Goal: Navigation & Orientation: Find specific page/section

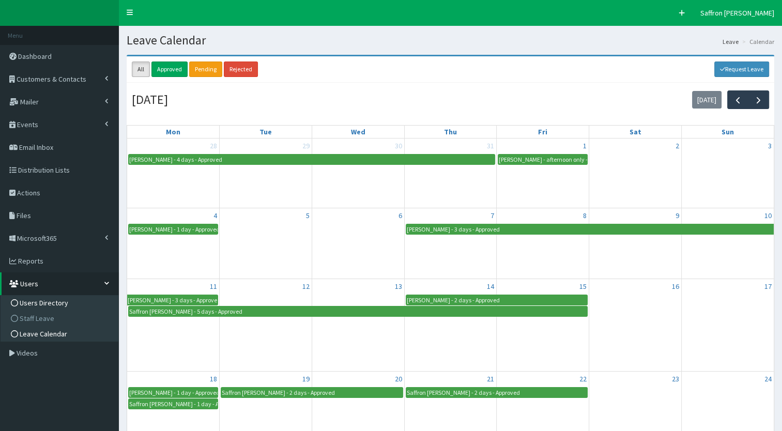
click at [50, 303] on span "Users Directory" at bounding box center [44, 302] width 49 height 9
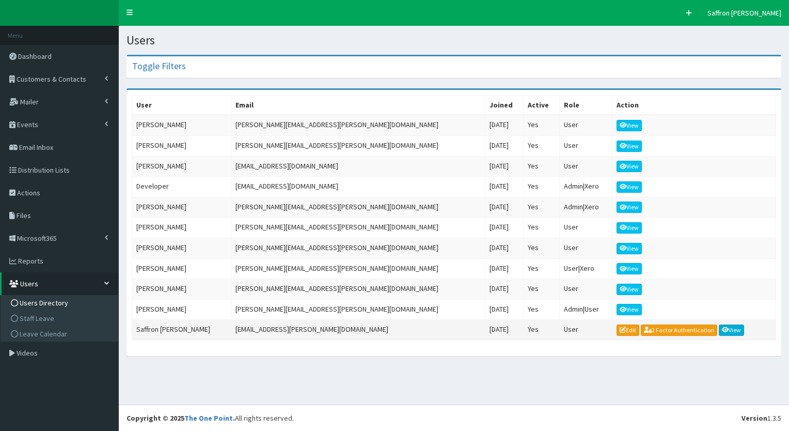
click at [719, 324] on link "View" at bounding box center [732, 329] width 26 height 11
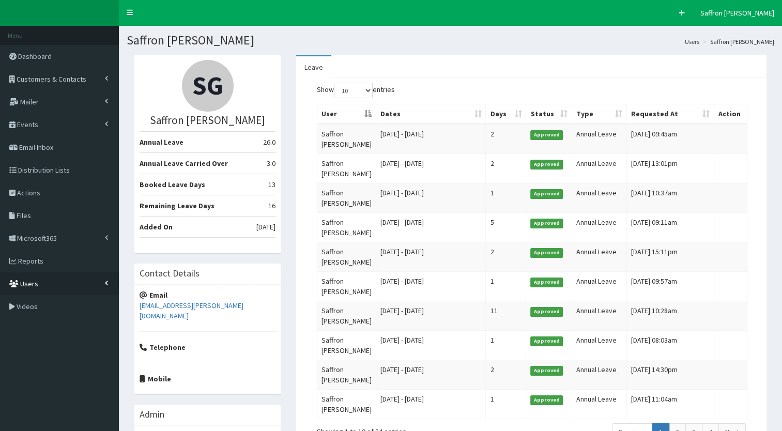
click at [56, 286] on link "Users" at bounding box center [59, 283] width 119 height 23
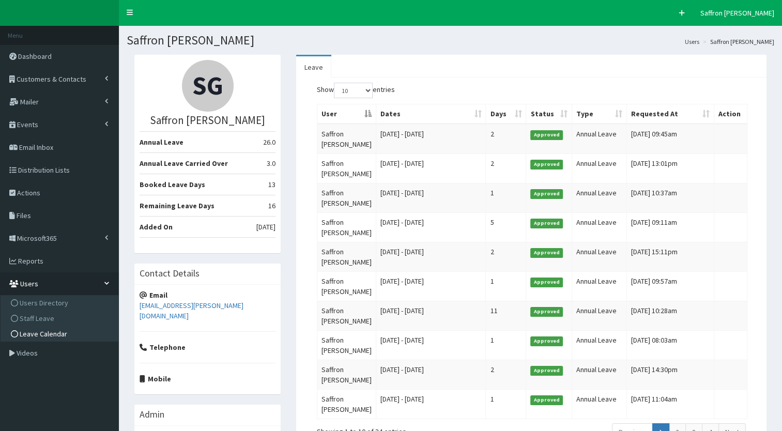
click at [49, 335] on span "Leave Calendar" at bounding box center [44, 333] width 48 height 9
